Goal: Find contact information: Find contact information

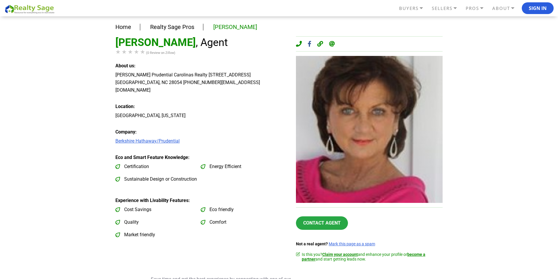
scroll to position [88, 0]
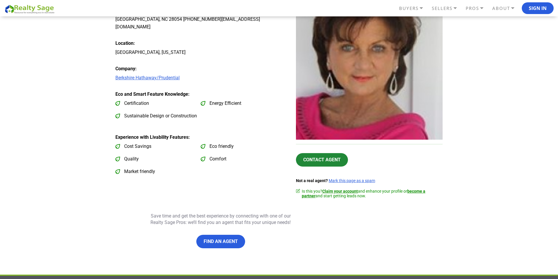
click at [321, 158] on link "Contact Agent" at bounding box center [322, 159] width 52 height 13
click at [321, 161] on link "Contact Agent" at bounding box center [322, 159] width 52 height 13
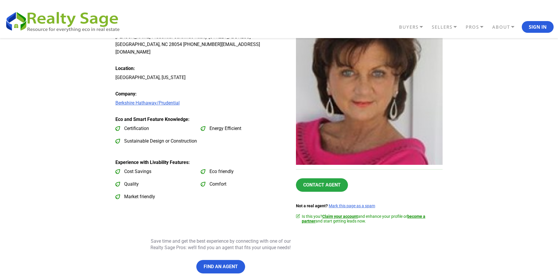
scroll to position [0, 0]
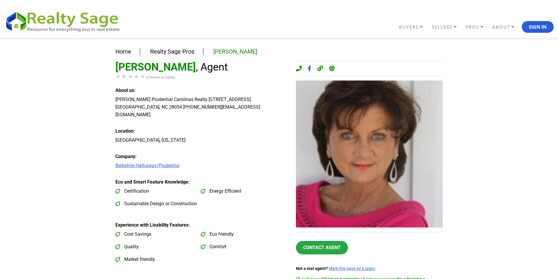
click at [301, 203] on img at bounding box center [369, 153] width 147 height 147
click at [320, 246] on link "Contact Agent" at bounding box center [322, 247] width 52 height 13
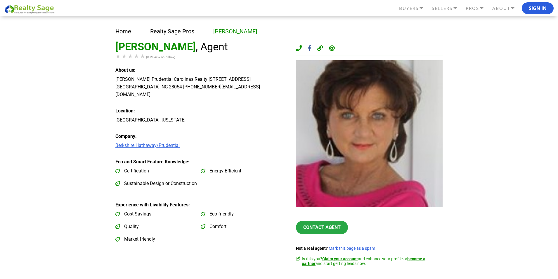
scroll to position [29, 0]
